Goal: Navigation & Orientation: Find specific page/section

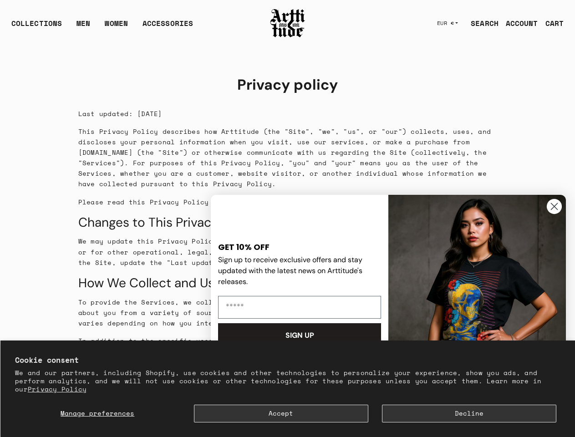
click at [287, 218] on div "GET 10% OFF Sign up to receive exclusive offers and stay updated with the lates…" at bounding box center [301, 311] width 174 height 218
click at [97, 413] on span "Manage preferences" at bounding box center [98, 413] width 74 height 10
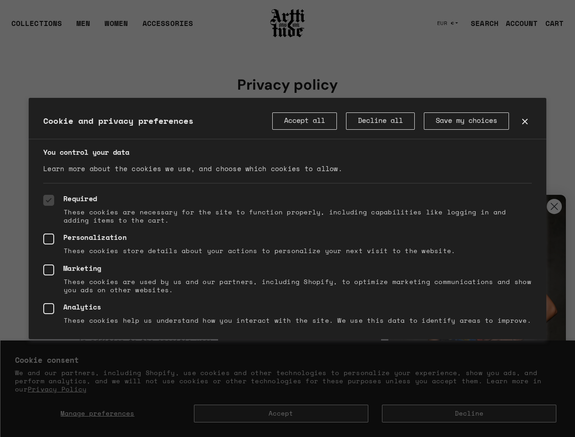
click at [281, 413] on div at bounding box center [287, 218] width 575 height 437
click at [469, 413] on div at bounding box center [287, 218] width 575 height 437
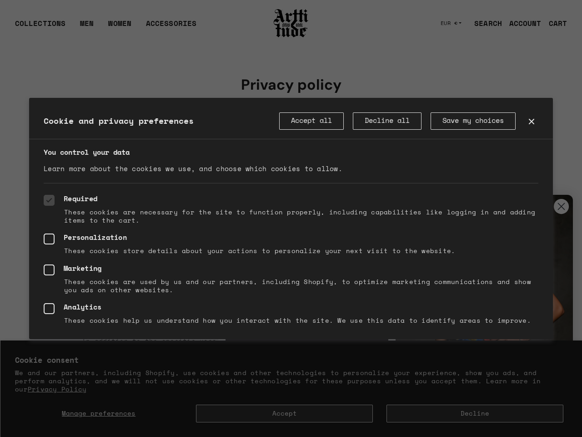
click at [554, 206] on div at bounding box center [291, 218] width 582 height 437
click at [299, 335] on div "Required These cookies are necessary for the site to function properly, includi…" at bounding box center [291, 261] width 524 height 156
